Goal: Check status: Check status

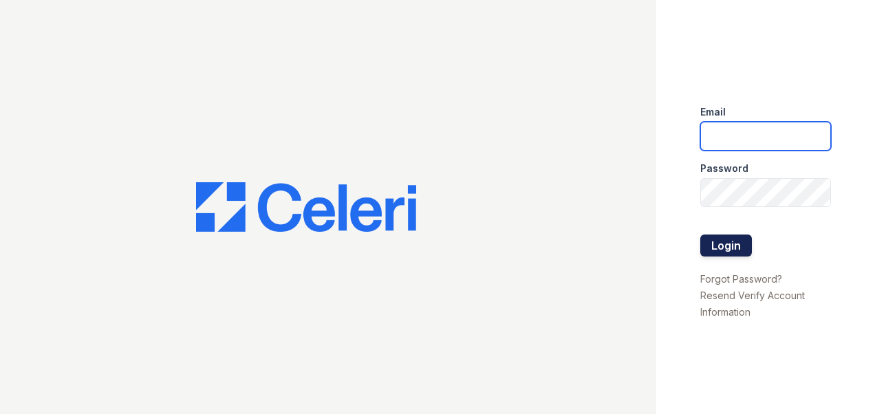
type input "sylvan.am@cafmanagement.com"
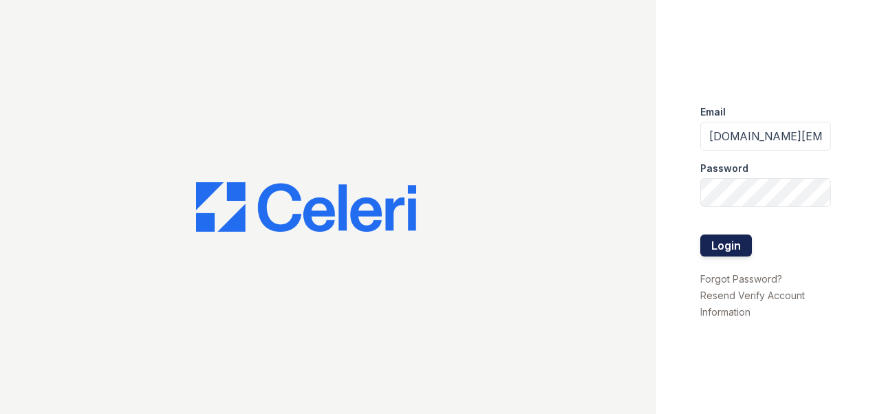
click at [728, 242] on button "Login" at bounding box center [726, 245] width 52 height 22
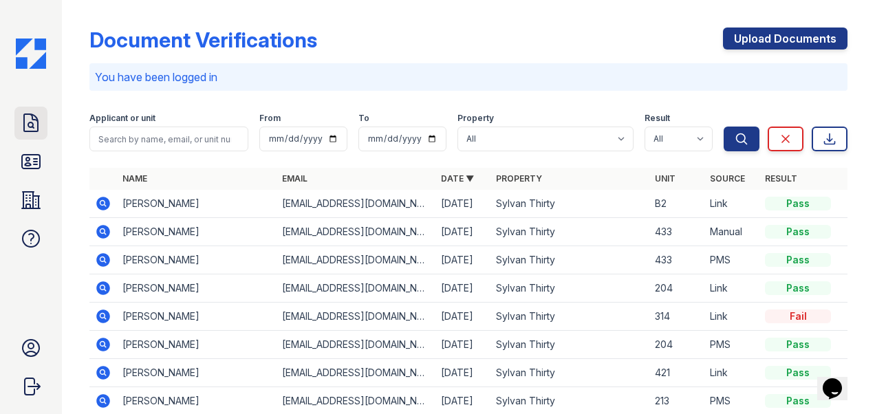
click at [31, 120] on icon at bounding box center [31, 123] width 22 height 22
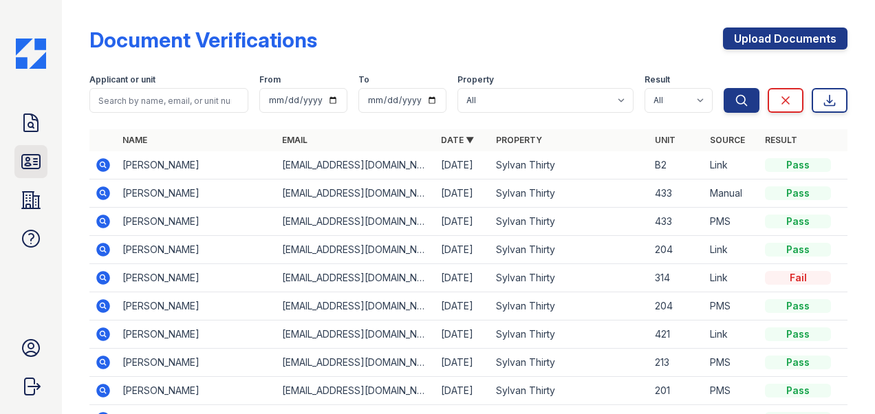
click at [42, 168] on link "ID Verifications" at bounding box center [30, 161] width 33 height 33
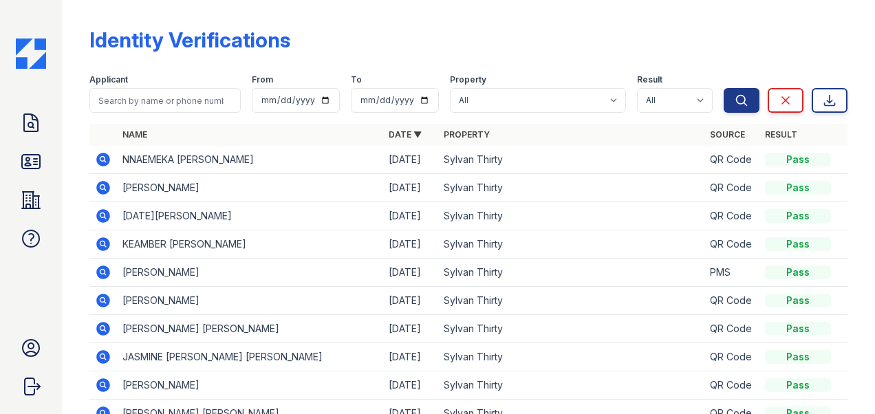
click at [106, 157] on icon at bounding box center [103, 160] width 14 height 14
